Goal: Task Accomplishment & Management: Manage account settings

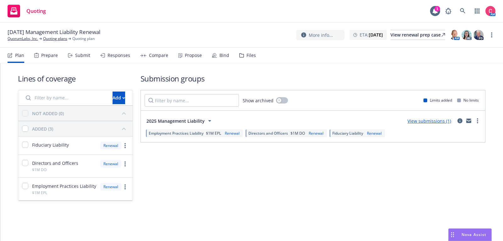
click at [464, 120] on div "View submissions (1)" at bounding box center [443, 121] width 78 height 8
click at [460, 120] on icon "circleInformation" at bounding box center [460, 120] width 5 height 5
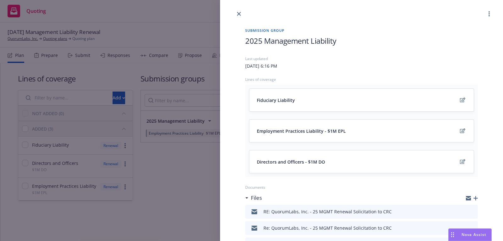
click at [475, 198] on icon "button" at bounding box center [476, 198] width 4 height 4
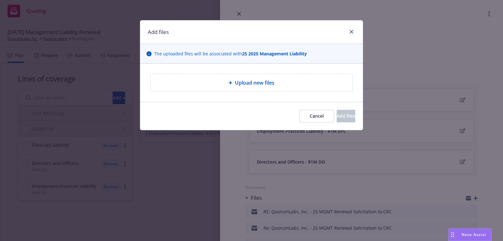
click at [330, 85] on div "Upload new files" at bounding box center [252, 83] width 192 height 8
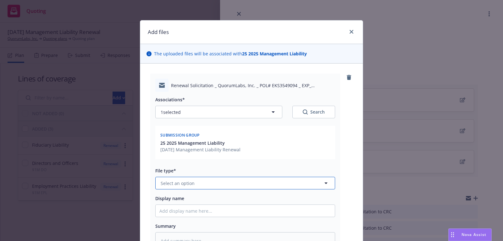
click at [215, 183] on button "Select an option" at bounding box center [245, 183] width 180 height 13
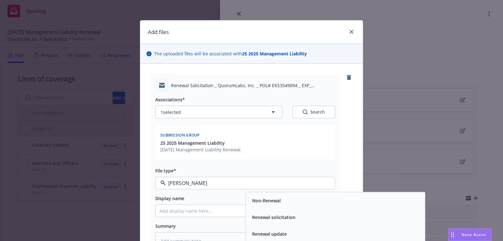
type input "renew"
click at [290, 217] on span "Renewal solicitation" at bounding box center [273, 217] width 43 height 7
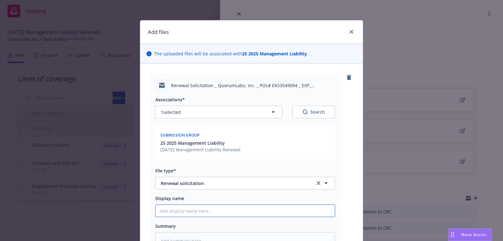
click at [244, 207] on input "Display name" at bounding box center [245, 211] width 179 height 12
type textarea "x"
type input "R"
type textarea "x"
type input "Re"
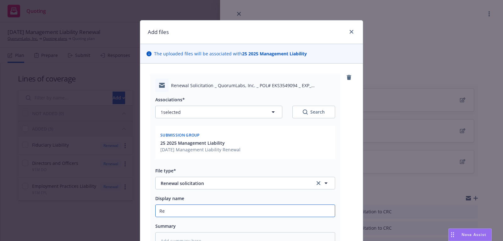
type textarea "x"
type input "Ren"
type textarea "x"
type input "[PERSON_NAME]"
type textarea "x"
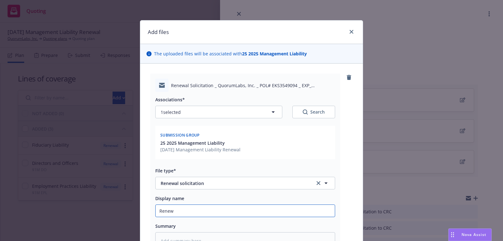
type input "Renewl"
type textarea "x"
type input "Renewla"
type textarea "x"
type input "Renewlaa"
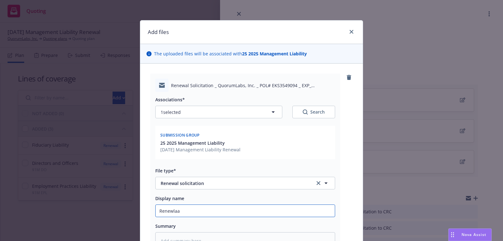
type textarea "x"
type input "Renewla"
type textarea "x"
type input "Renewl"
type textarea "x"
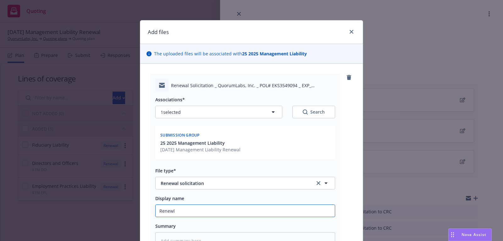
type input "Renew"
type textarea "x"
type input "Renewa"
type textarea "x"
type input "Renewal"
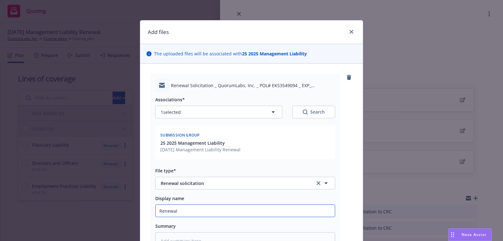
type textarea "x"
type input "Renewal"
type textarea "x"
type input "Renewal a"
type textarea "x"
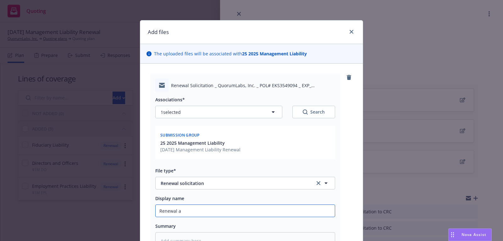
type input "Renewal ap"
type textarea "x"
type input "Renewal app"
type textarea "x"
type input "Renewal apps"
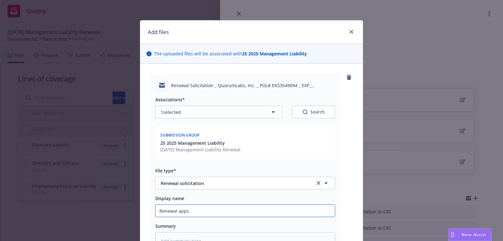
type textarea "x"
type input "Renewal apps/"
type textarea "x"
type input "Renewal apps/r"
type textarea "x"
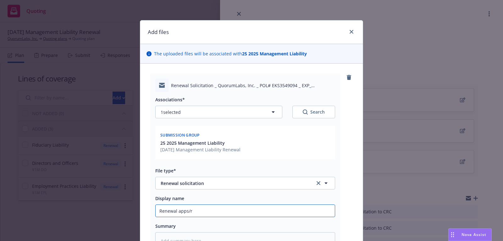
type input "Renewal apps/re"
type textarea "x"
type input "Renewal apps/req"
type textarea "x"
type input "Renewal apps/requ"
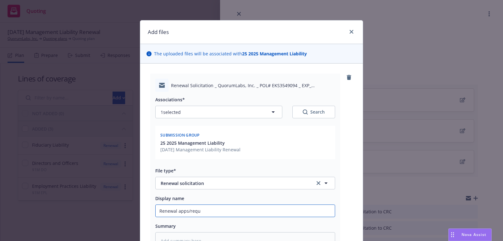
type textarea "x"
type input "Renewal apps/requi"
type textarea "x"
type input "Renewal apps/requir"
type textarea "x"
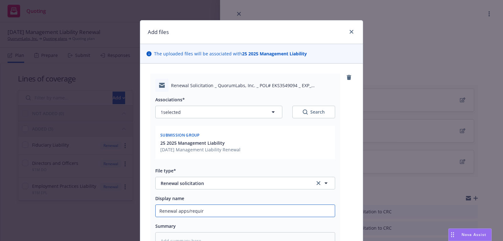
type input "Renewal apps/require"
type textarea "x"
type input "Renewal apps/requirem"
type textarea "x"
type input "Renewal apps/requireme"
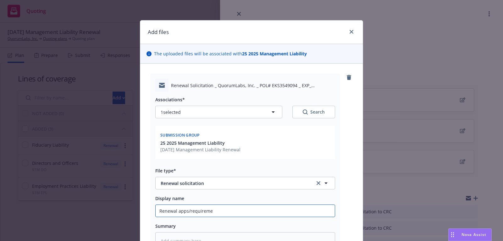
type textarea "x"
type input "Renewal apps/requiremen"
type textarea "x"
type input "Renewal apps/requirement"
type textarea "x"
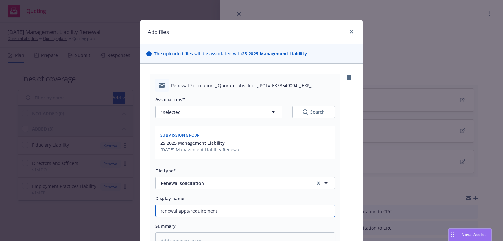
type input "Renewal apps/requirements"
type textarea "x"
type input "Renewal apps/requirements"
type textarea "x"
type input "Renewal apps/requirements re"
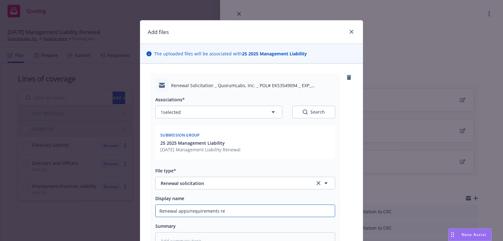
type textarea "x"
type input "Renewal apps/requirements rec"
type textarea "x"
type input "Renewal apps/requirements rece"
type textarea "x"
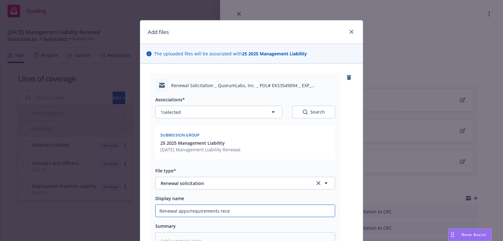
type input "Renewal apps/requirements recei"
type textarea "x"
type input "Renewal apps/requirements receiv"
type textarea "x"
type input "Renewal apps/requirements receive"
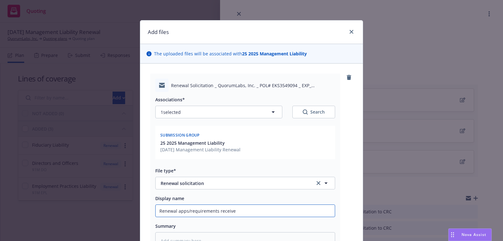
type textarea "x"
type input "Renewal apps/requirements received"
type textarea "x"
type input "Renewal apps/requirements received"
type textarea "x"
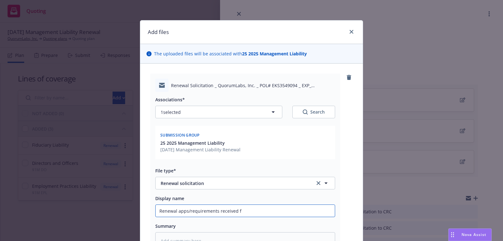
type input "Renewal apps/requirements received fr"
type textarea "x"
type input "Renewal apps/requirements received fro"
type textarea "x"
type input "Renewal apps/requirements received from"
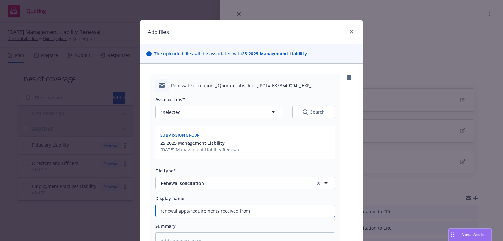
type textarea "x"
type input "Renewal apps/requirements received from R"
type textarea "x"
type input "Renewal apps/requirements received from"
type textarea "x"
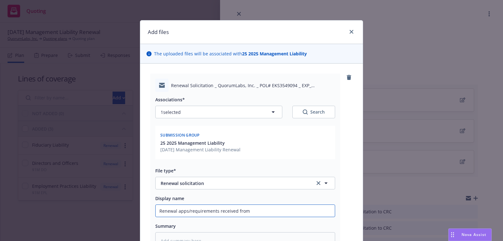
type input "Renewal apps/requirements received from C"
type textarea "x"
type input "Renewal apps/requirements received from CR"
type textarea "x"
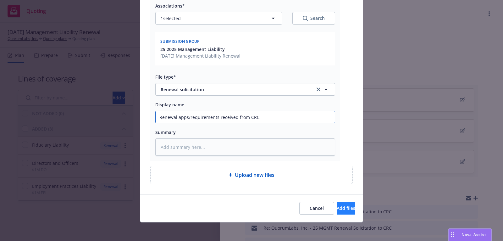
type input "Renewal apps/requirements received from CRC"
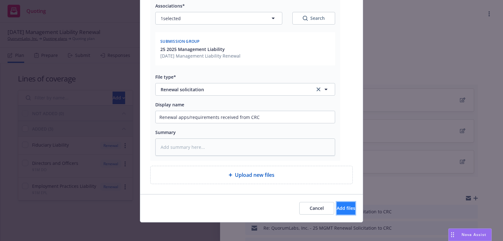
click at [345, 211] on button "Add files" at bounding box center [346, 208] width 19 height 13
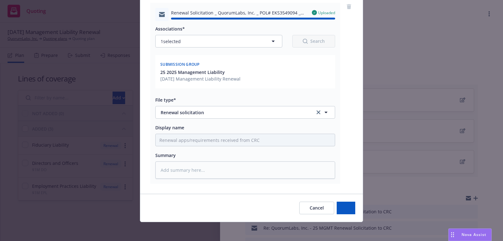
type textarea "x"
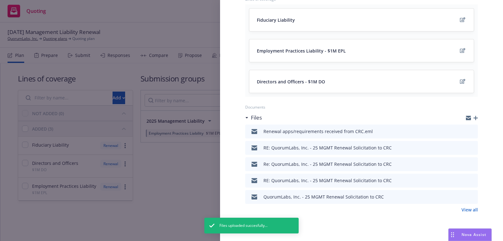
scroll to position [81, 0]
click at [470, 206] on link "View all" at bounding box center [470, 209] width 16 height 7
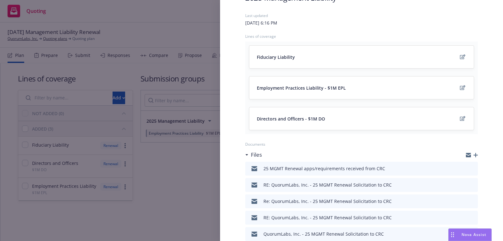
scroll to position [0, 0]
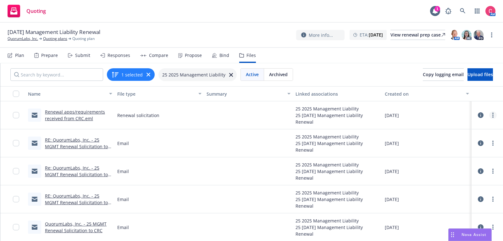
click at [495, 115] on link "more" at bounding box center [493, 115] width 8 height 8
click at [463, 153] on link "Edit" at bounding box center [465, 153] width 63 height 13
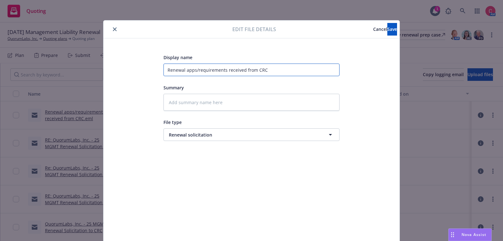
click at [167, 71] on input "Renewal apps/requirements received from CRC" at bounding box center [252, 70] width 176 height 13
type textarea "x"
type input "2Renewal apps/requirements received from CRC"
type textarea "x"
type input "25Renewal apps/requirements received from CRC"
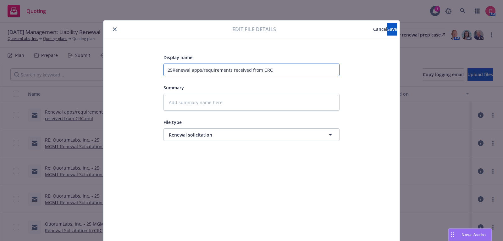
type textarea "x"
type input "25 Renewal apps/requirements received from CRC"
type textarea "x"
type input "25 MRenewal apps/requirements received from CRC"
type textarea "x"
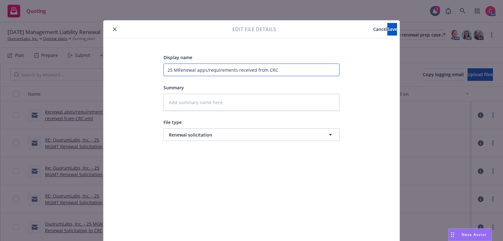
type input "25 MGRenewal apps/requirements received from CRC"
type textarea "x"
type input "25 MGMTRenewal apps/requirements received from CRC"
type textarea "x"
type input "25 MGMT Renewal apps/requirements received from CRC"
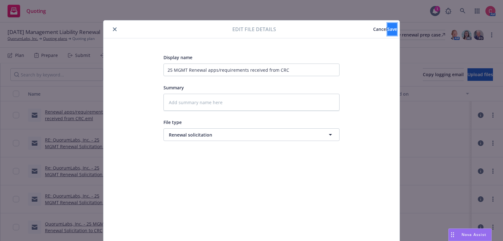
click at [388, 29] on span "Save" at bounding box center [393, 29] width 10 height 6
type textarea "x"
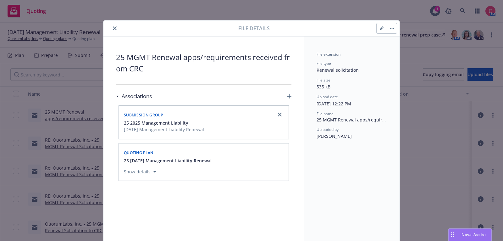
click at [117, 25] on button "close" at bounding box center [115, 29] width 8 height 8
